Goal: Task Accomplishment & Management: Use online tool/utility

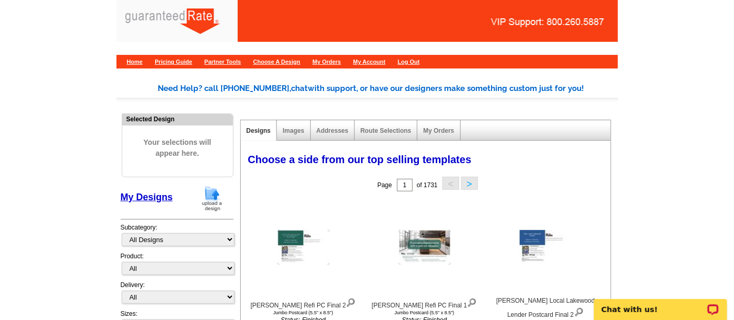
click at [216, 198] on img at bounding box center [212, 198] width 27 height 27
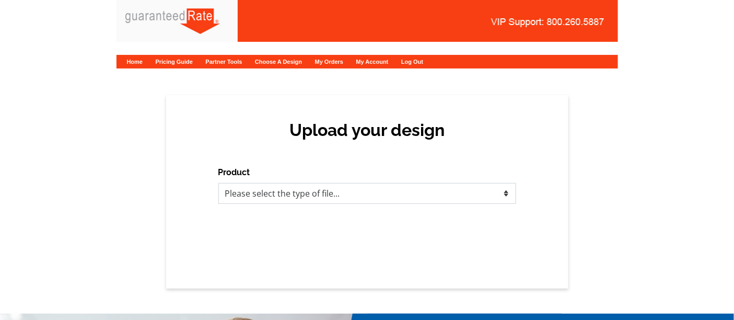
click at [292, 192] on select "Please select the type of file... Postcards Calendars Business Cards Letters an…" at bounding box center [367, 193] width 298 height 21
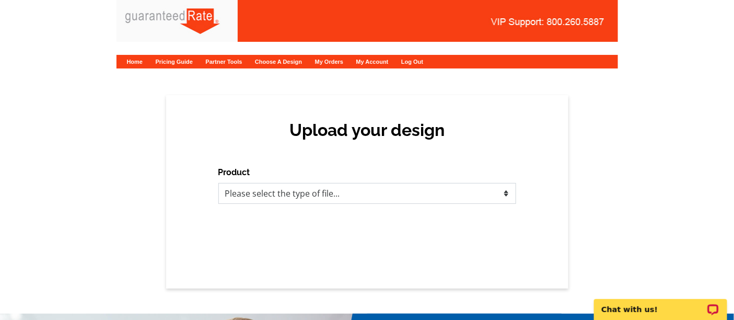
select select "1"
click at [218, 183] on select "Please select the type of file... Postcards Calendars Business Cards Letters an…" at bounding box center [367, 193] width 298 height 21
